Goal: Information Seeking & Learning: Learn about a topic

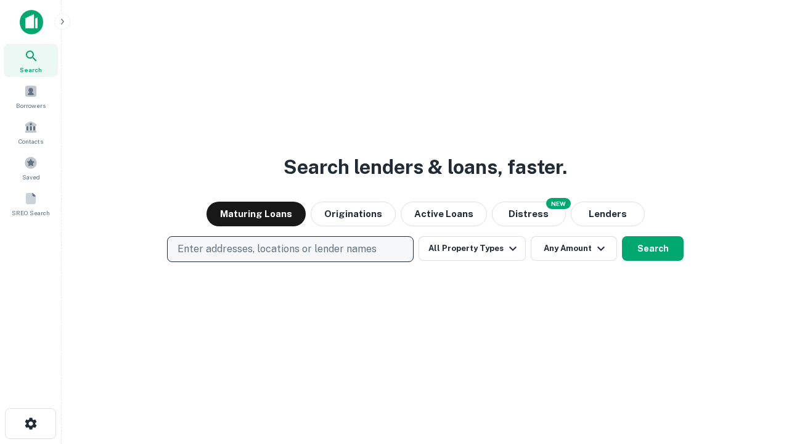
click at [290, 249] on p "Enter addresses, locations or lender names" at bounding box center [277, 249] width 199 height 15
type input "**********"
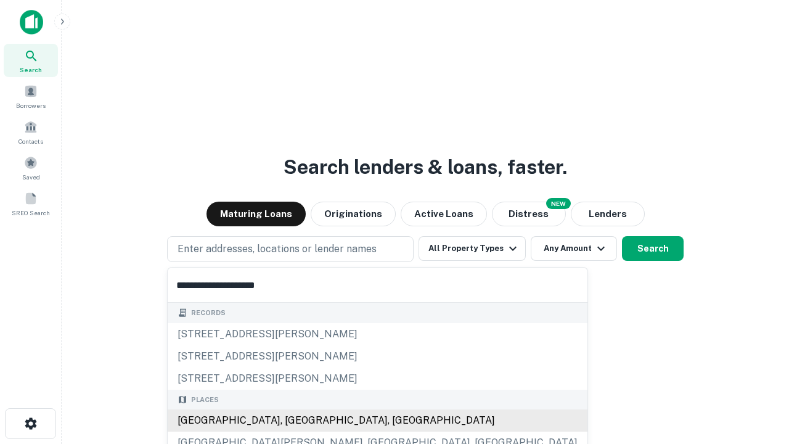
click at [295, 420] on div "[GEOGRAPHIC_DATA], [GEOGRAPHIC_DATA], [GEOGRAPHIC_DATA]" at bounding box center [378, 420] width 420 height 22
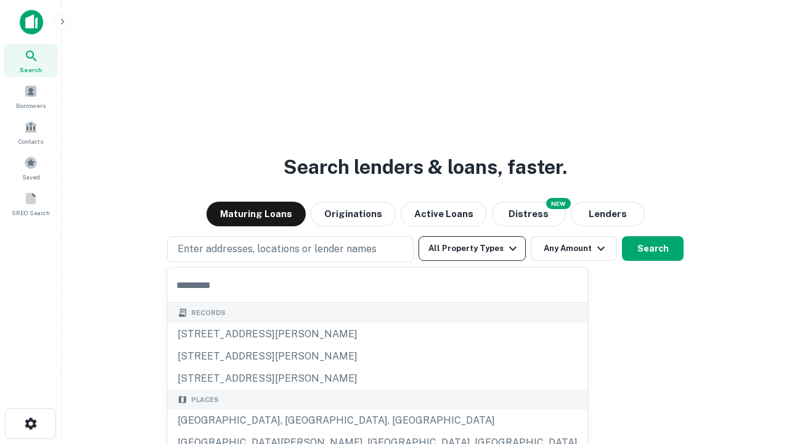
click at [472, 248] on button "All Property Types" at bounding box center [472, 248] width 107 height 25
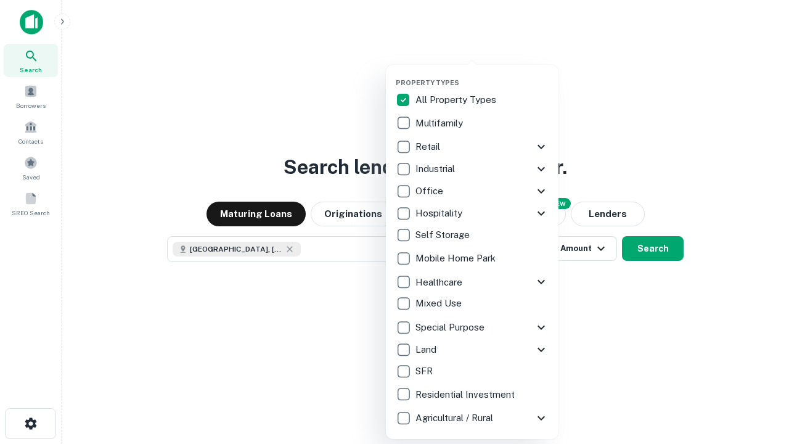
click at [482, 75] on button "button" at bounding box center [482, 75] width 173 height 1
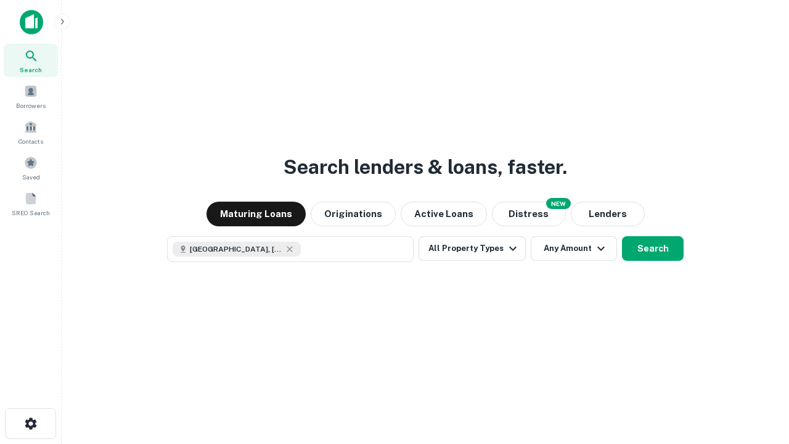
scroll to position [20, 0]
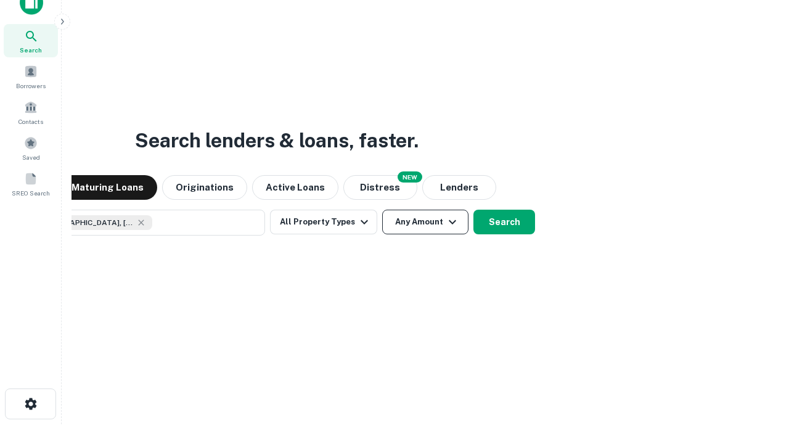
click at [382, 210] on button "Any Amount" at bounding box center [425, 222] width 86 height 25
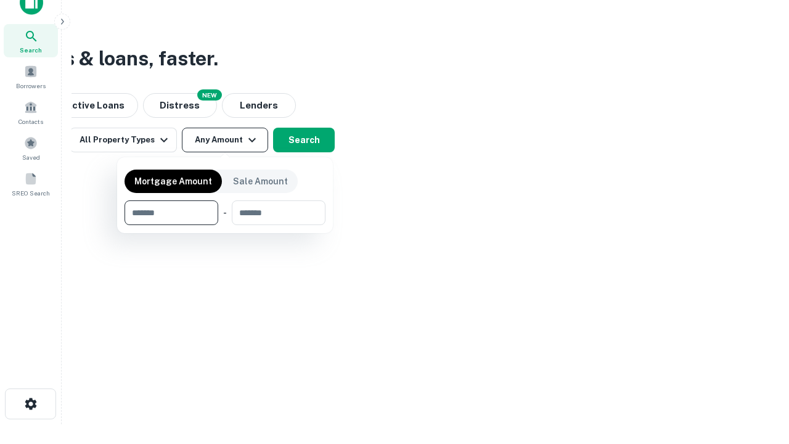
type input "*******"
click at [225, 225] on button "button" at bounding box center [225, 225] width 201 height 1
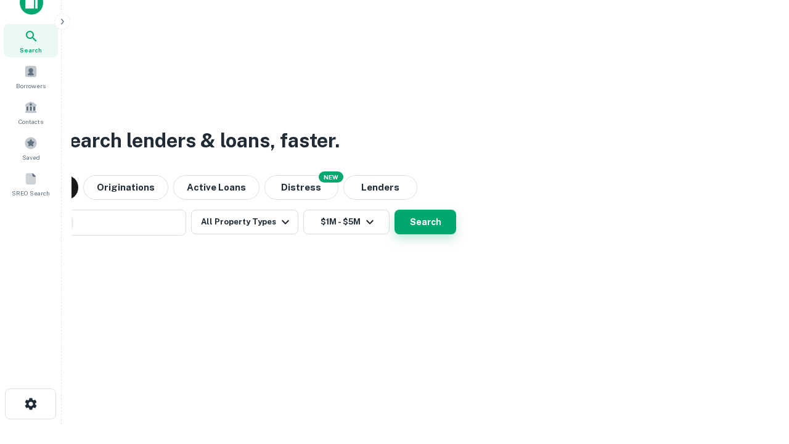
click at [394, 210] on button "Search" at bounding box center [425, 222] width 62 height 25
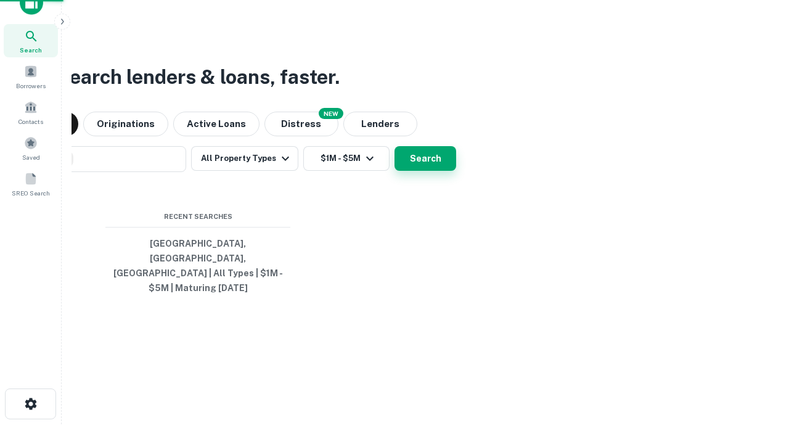
scroll to position [40, 349]
